Goal: Check status: Check status

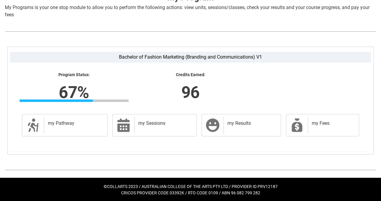
scroll to position [135, 0]
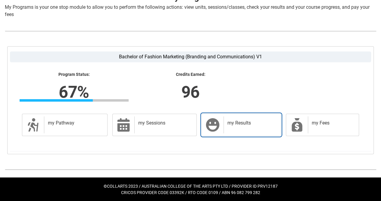
click at [247, 120] on h2 "my Results" at bounding box center [251, 123] width 47 height 6
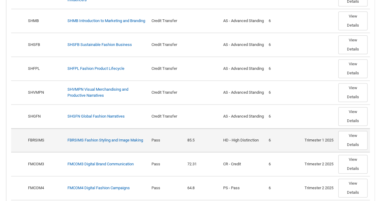
scroll to position [435, 0]
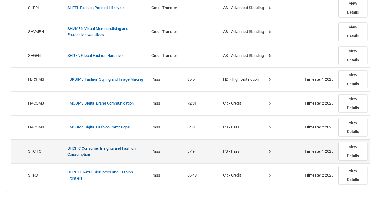
click at [120, 145] on link "SHCIFC Consumer Insights and Fashion Consumption" at bounding box center [102, 150] width 68 height 11
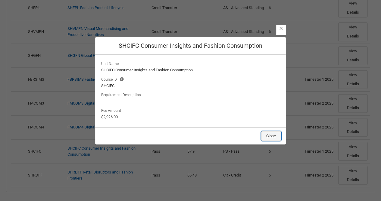
click at [271, 133] on button "Close" at bounding box center [271, 136] width 20 height 10
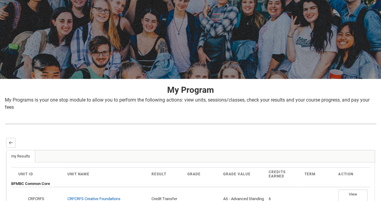
scroll to position [0, 0]
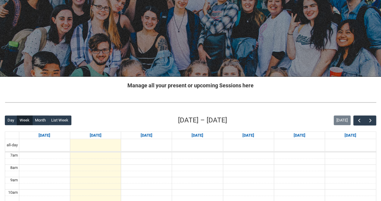
scroll to position [33, 0]
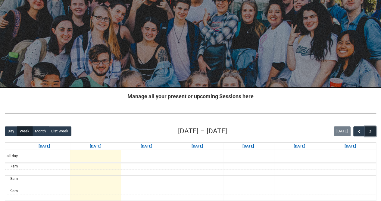
click at [373, 129] on span "button" at bounding box center [371, 131] width 6 height 6
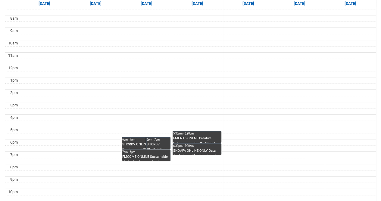
scroll to position [184, 0]
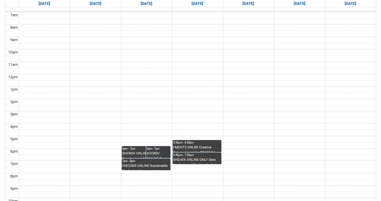
click at [157, 152] on div "SHCRDV ONLINE Career Development (V2) STAGE 5 | Studio 10 (George St. L1) (capa…" at bounding box center [158, 154] width 23 height 7
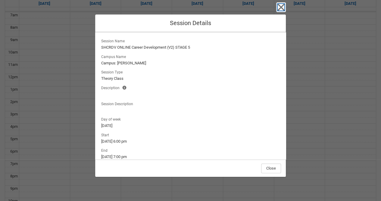
click at [280, 8] on icon "button" at bounding box center [281, 7] width 7 height 7
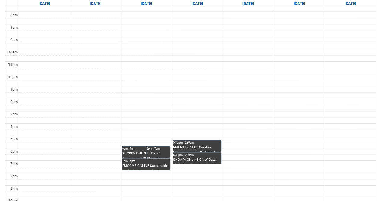
click at [135, 149] on div "6pm - 7pm" at bounding box center [146, 148] width 48 height 4
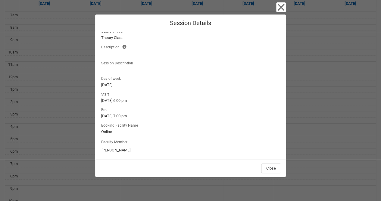
scroll to position [43, 0]
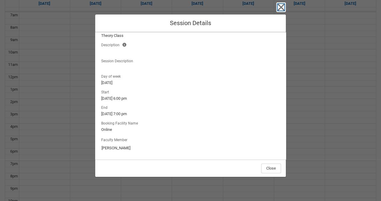
click at [283, 6] on icon "button" at bounding box center [281, 7] width 7 height 7
